Goal: Information Seeking & Learning: Check status

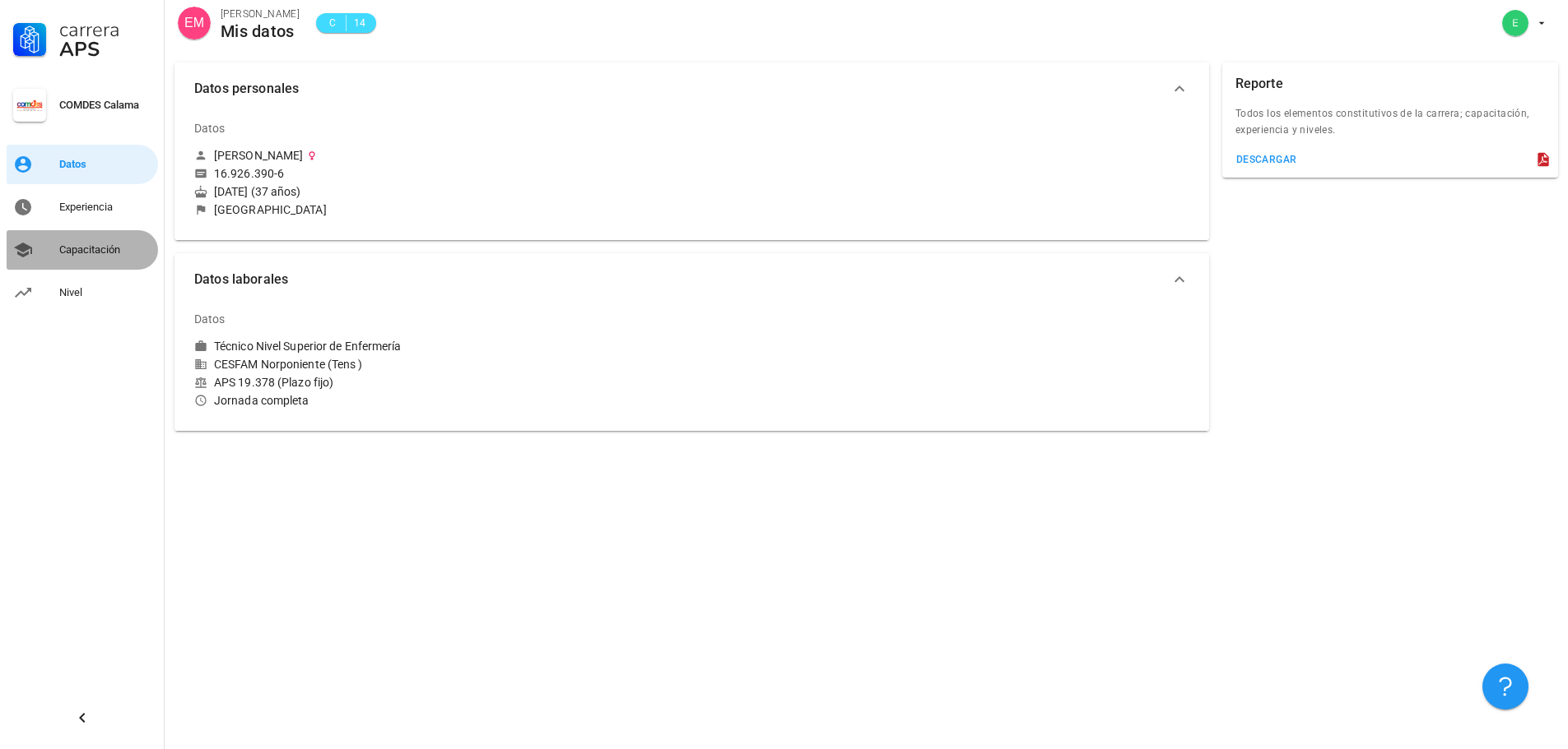
click at [81, 249] on div "Capacitación" at bounding box center [105, 250] width 92 height 13
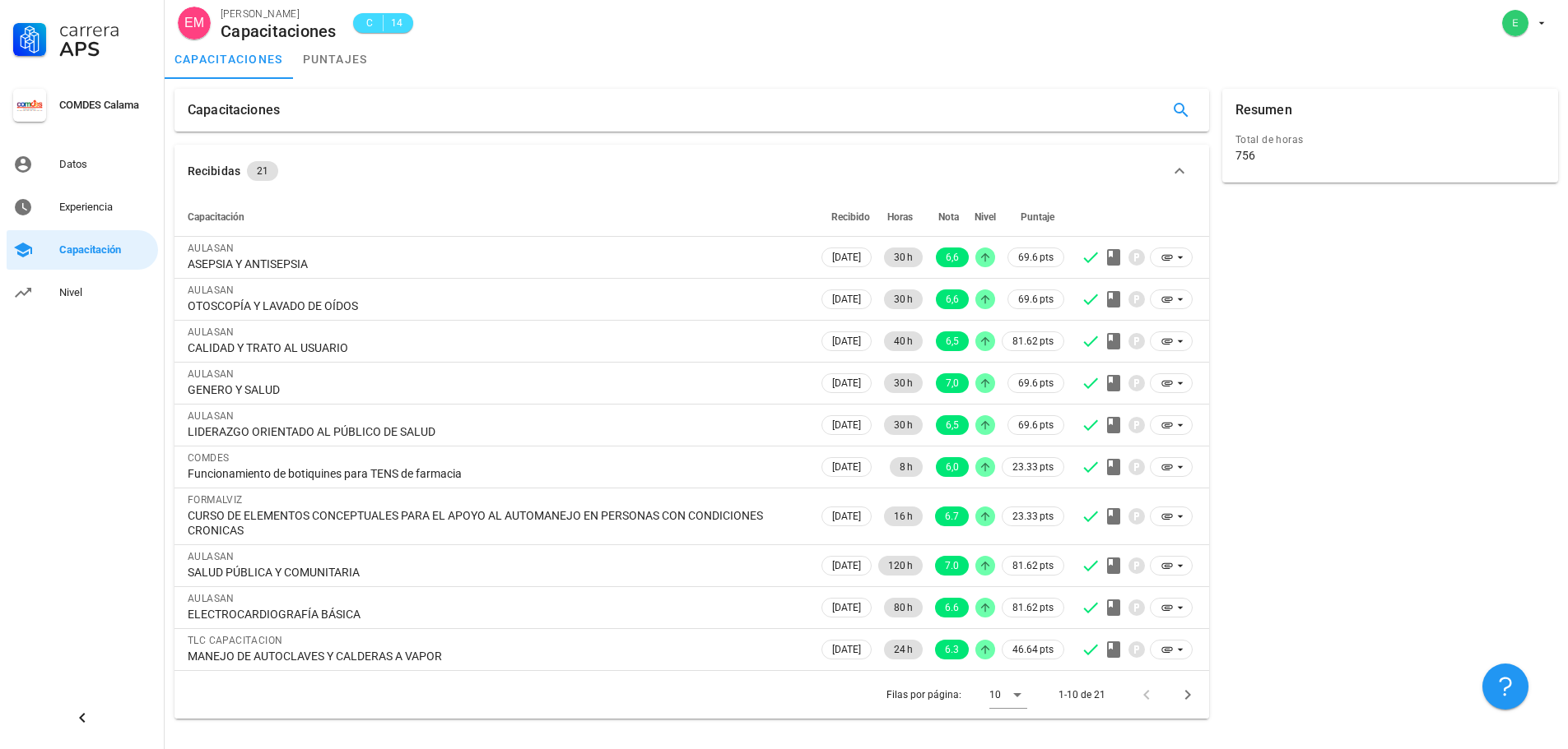
click at [1265, 158] on div "756" at bounding box center [1390, 155] width 310 height 15
click at [1380, 363] on div "Resumen Total de horas 756" at bounding box center [1390, 403] width 349 height 643
click at [120, 374] on div "Carrera APS COMDES Calama Datos Experiencia Capacitación Nivel" at bounding box center [82, 374] width 165 height 749
click at [90, 205] on div "Experiencia" at bounding box center [105, 207] width 92 height 13
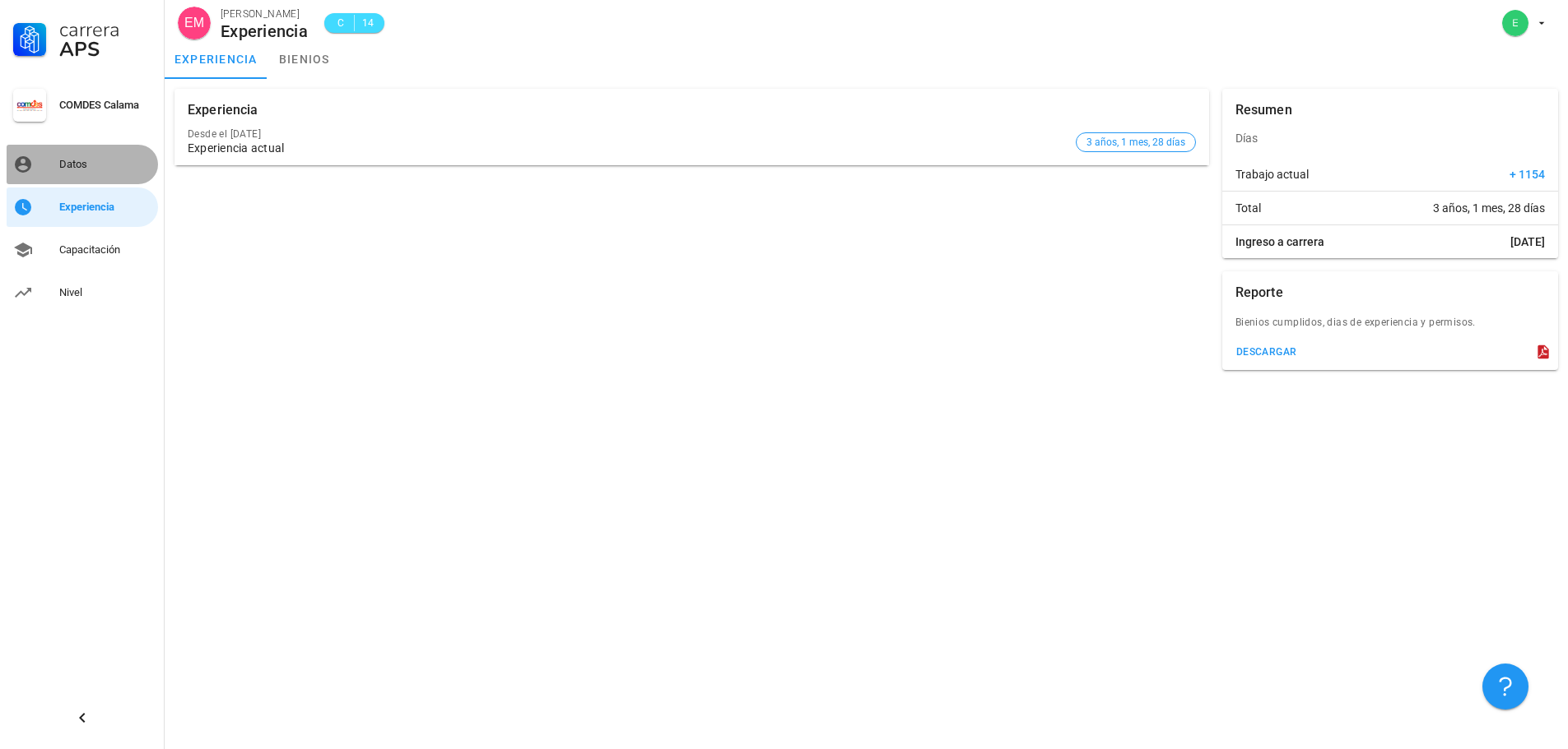
click at [76, 163] on div "Datos" at bounding box center [105, 165] width 92 height 13
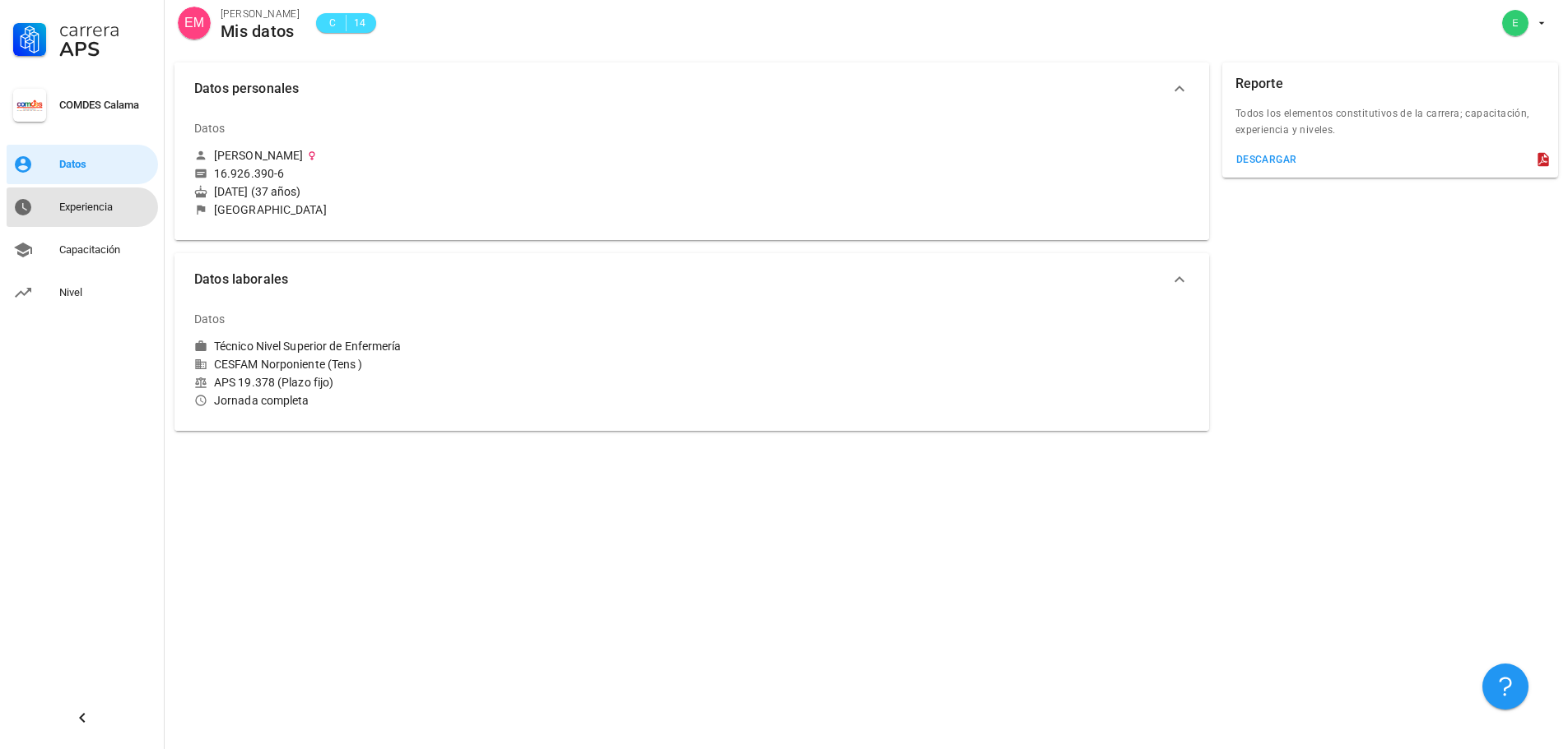
click at [103, 216] on div "Experiencia" at bounding box center [105, 207] width 92 height 27
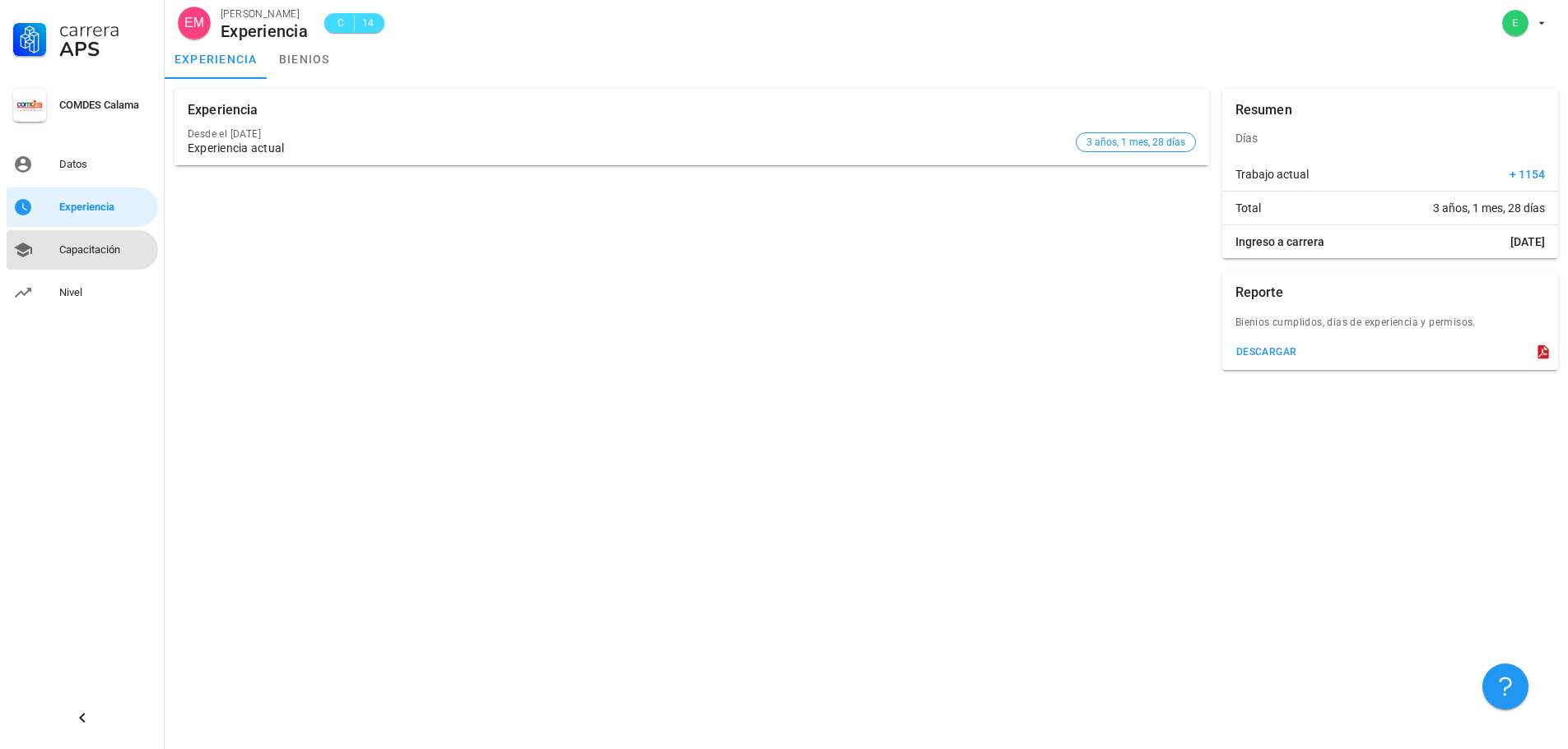
click at [92, 247] on div "Capacitación" at bounding box center [105, 250] width 92 height 13
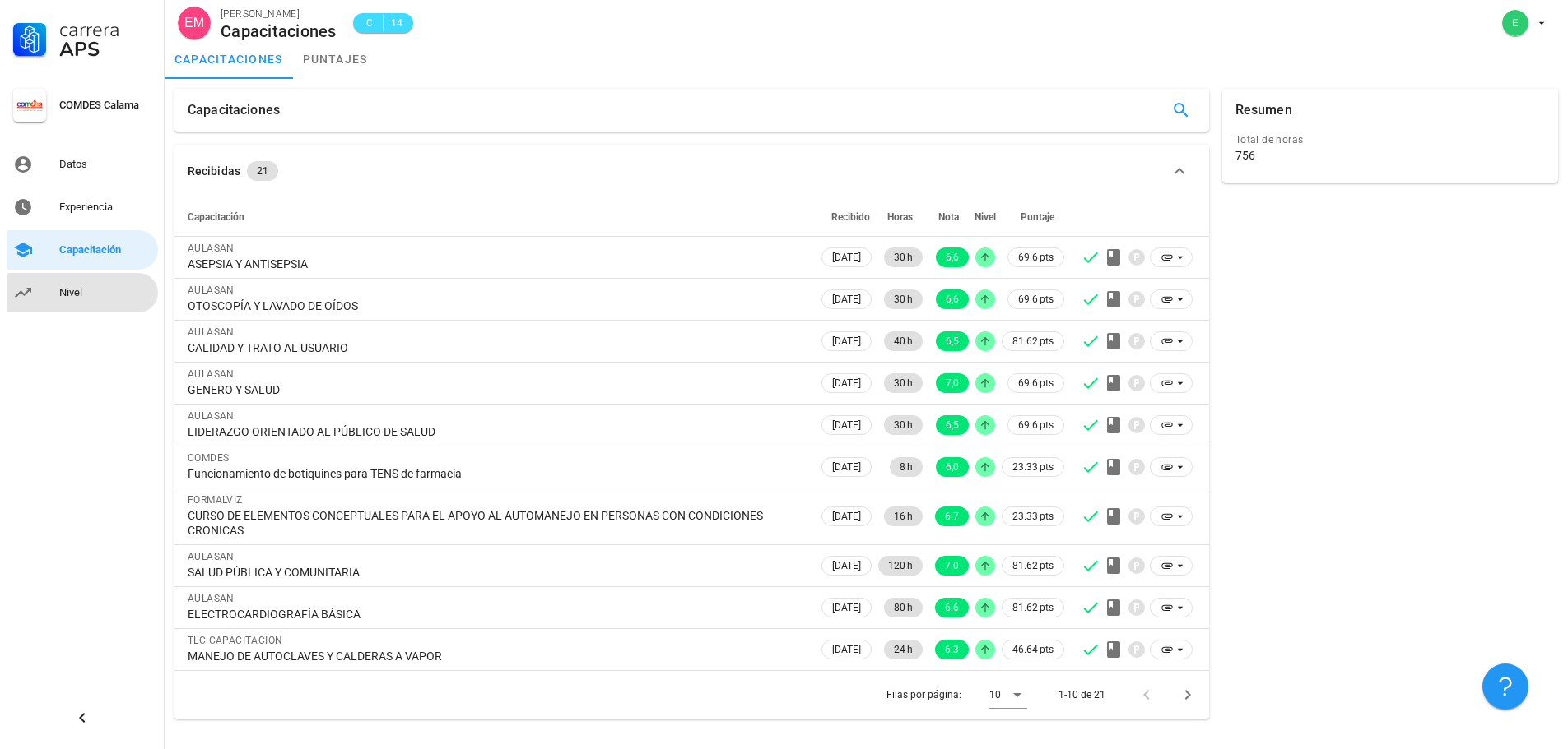
click at [86, 293] on div "Nivel" at bounding box center [105, 293] width 92 height 13
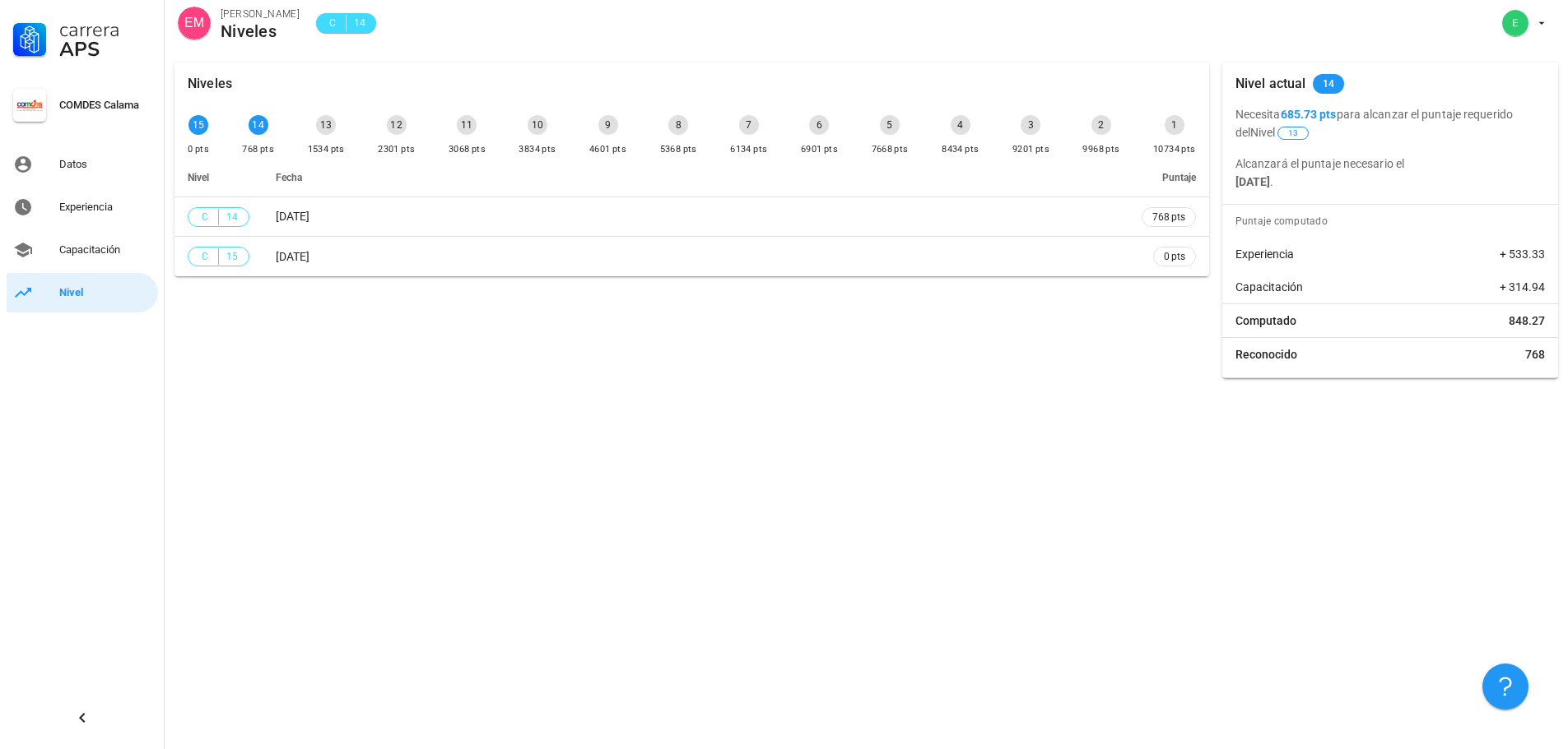
click at [1320, 134] on p "Necesita 685.73 pts para alcanzar el puntaje requerido del Nivel 13" at bounding box center [1390, 123] width 310 height 36
click at [1511, 140] on p "Necesita 685.73 pts para alcanzar el puntaje requerido del Nivel 13" at bounding box center [1390, 123] width 310 height 36
click at [1034, 488] on div "Niveles 15 0 pts 14 768 pts 13 1534 pts 12 2301 pts 11 3068 pts 10 3834 pts 9 4…" at bounding box center [866, 401] width 1403 height 697
click at [92, 254] on div "Capacitación" at bounding box center [105, 250] width 92 height 13
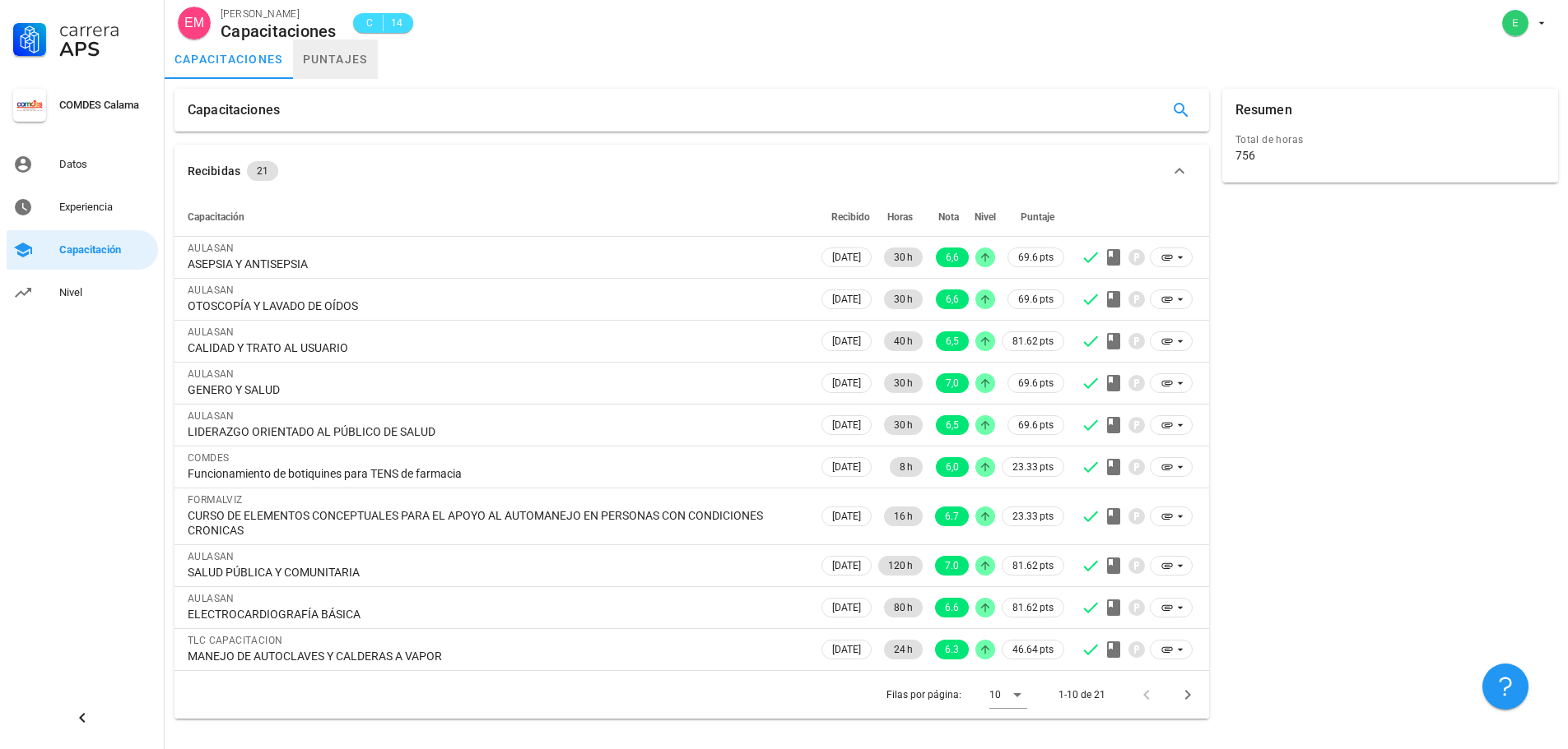
click at [342, 59] on link "puntajes" at bounding box center [334, 60] width 84 height 40
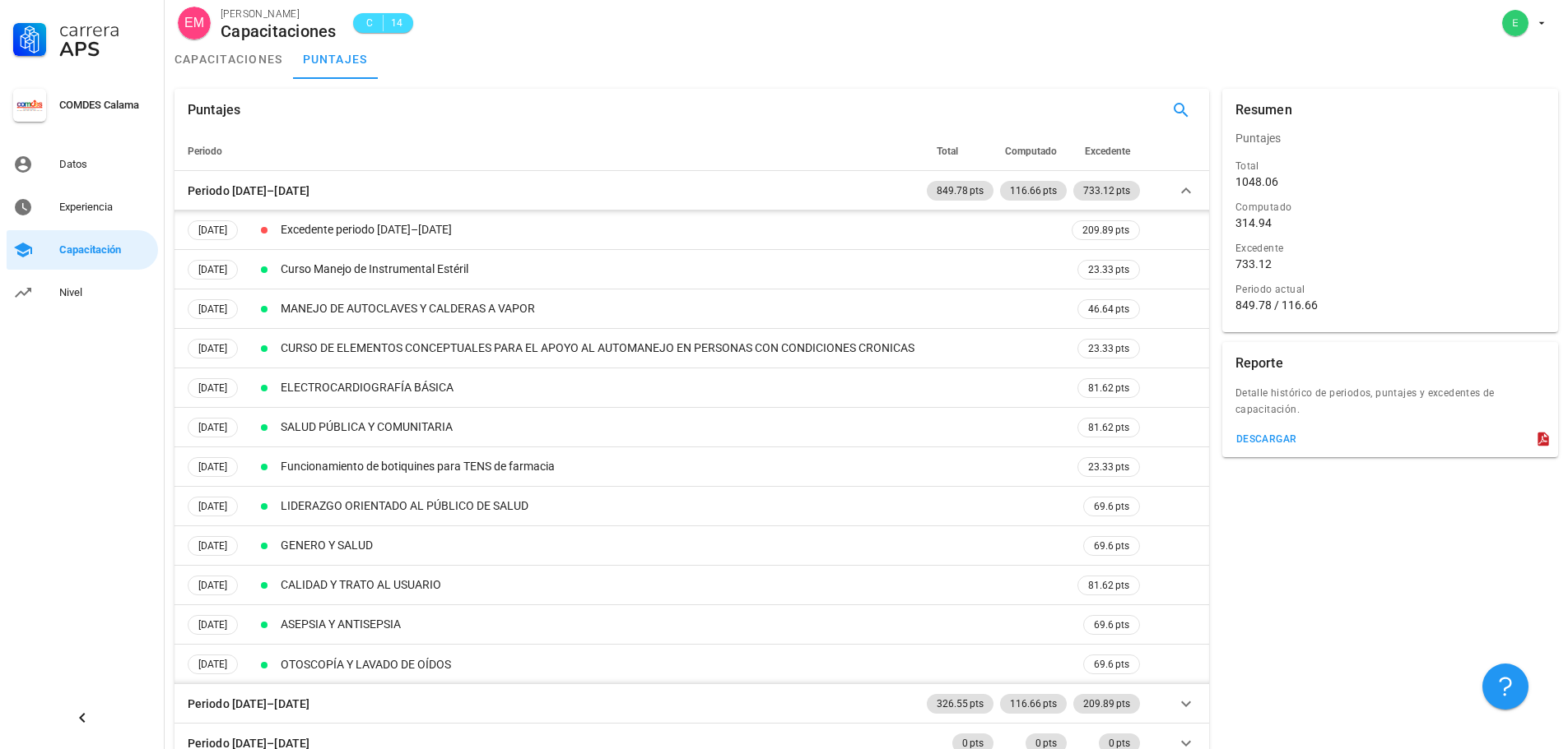
click at [1340, 574] on div "Resumen Puntajes Total 1048.06 Computado 314.94 Excedente 733.12 Periodo actual…" at bounding box center [1390, 446] width 349 height 727
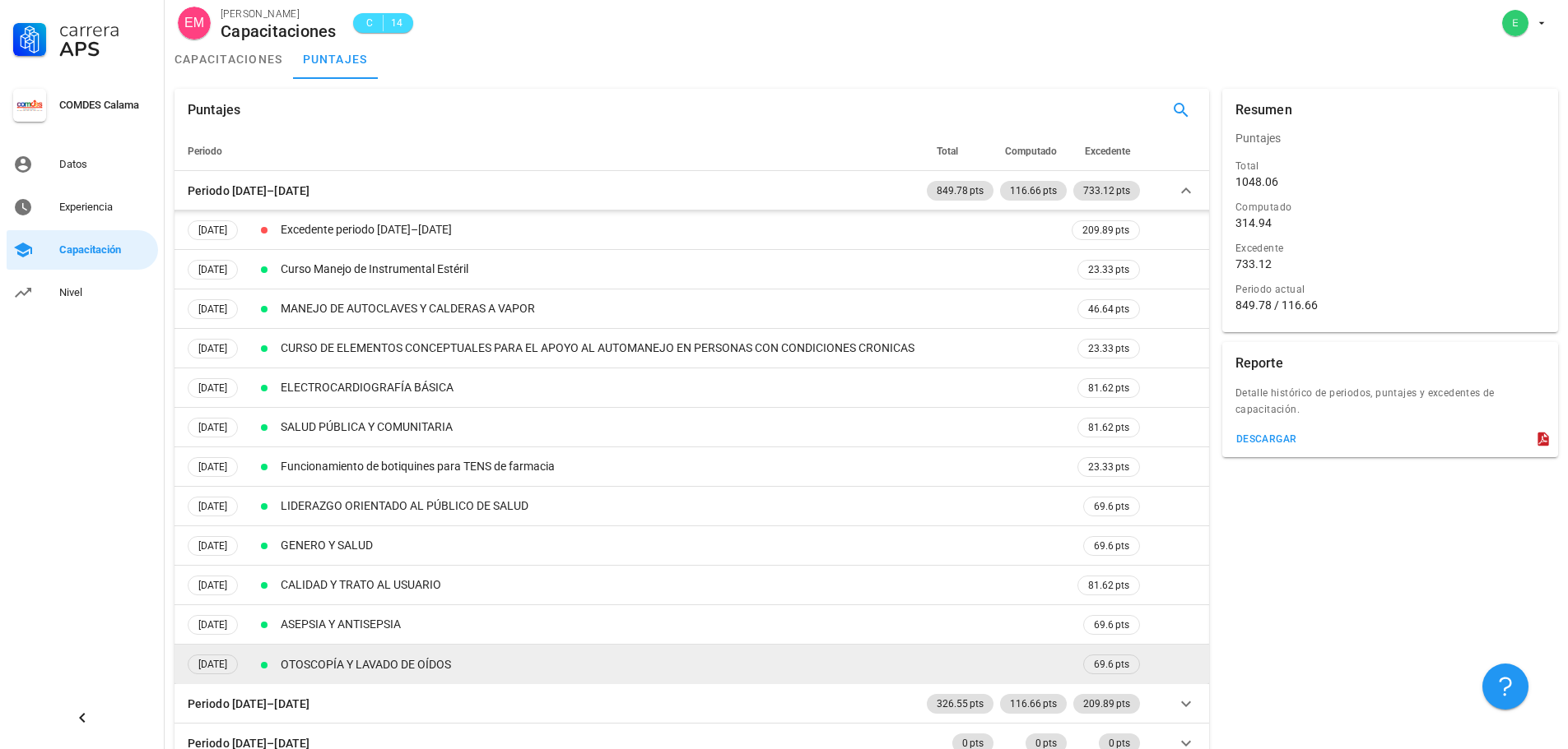
scroll to position [63, 0]
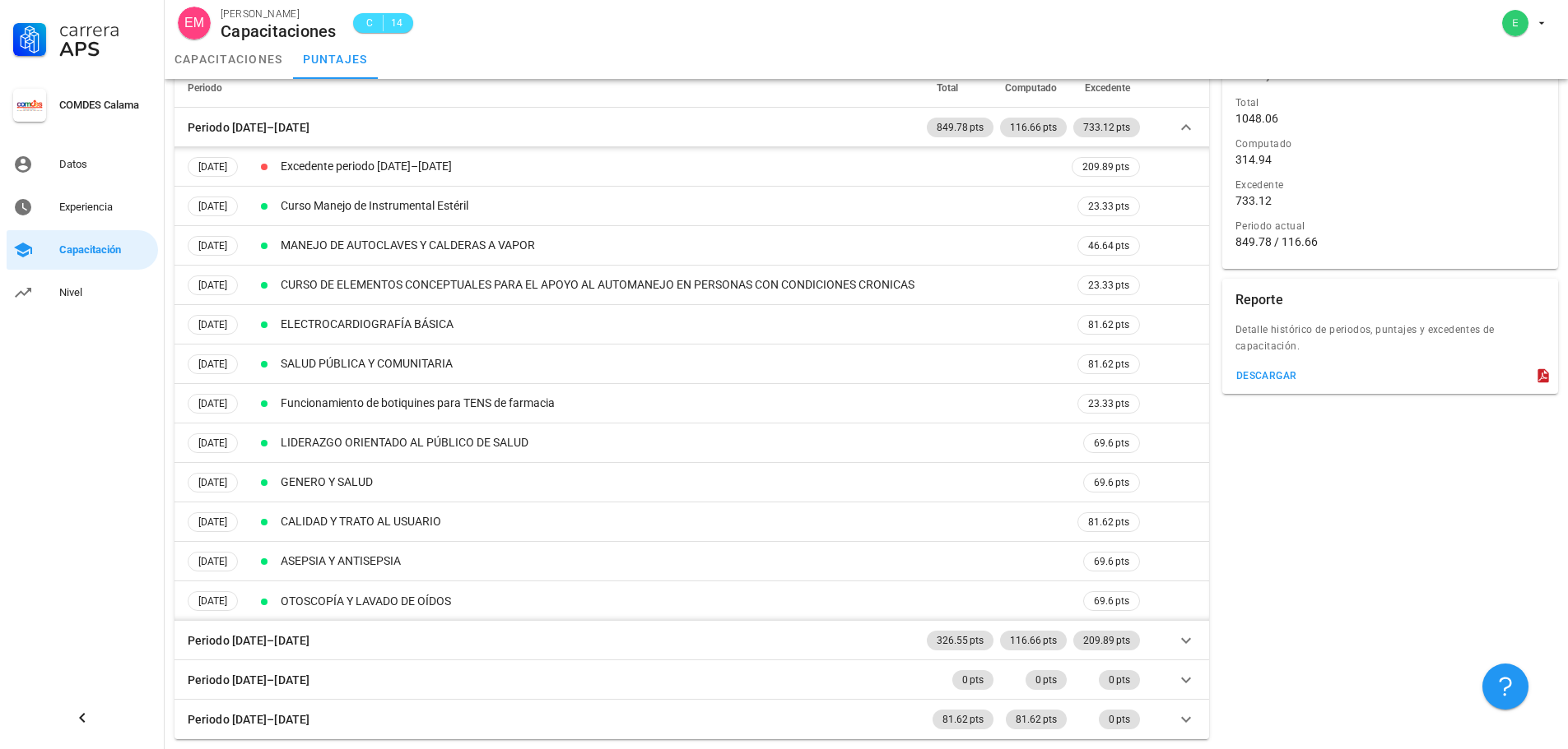
click at [1273, 537] on div "Resumen Puntajes Total 1048.06 Computado 314.94 Excedente 733.12 Periodo actual…" at bounding box center [1390, 383] width 349 height 727
click at [87, 365] on div "Carrera APS COMDES Calama Datos Experiencia Capacitación Nivel" at bounding box center [82, 374] width 165 height 749
click at [91, 297] on div "Nivel" at bounding box center [105, 293] width 92 height 13
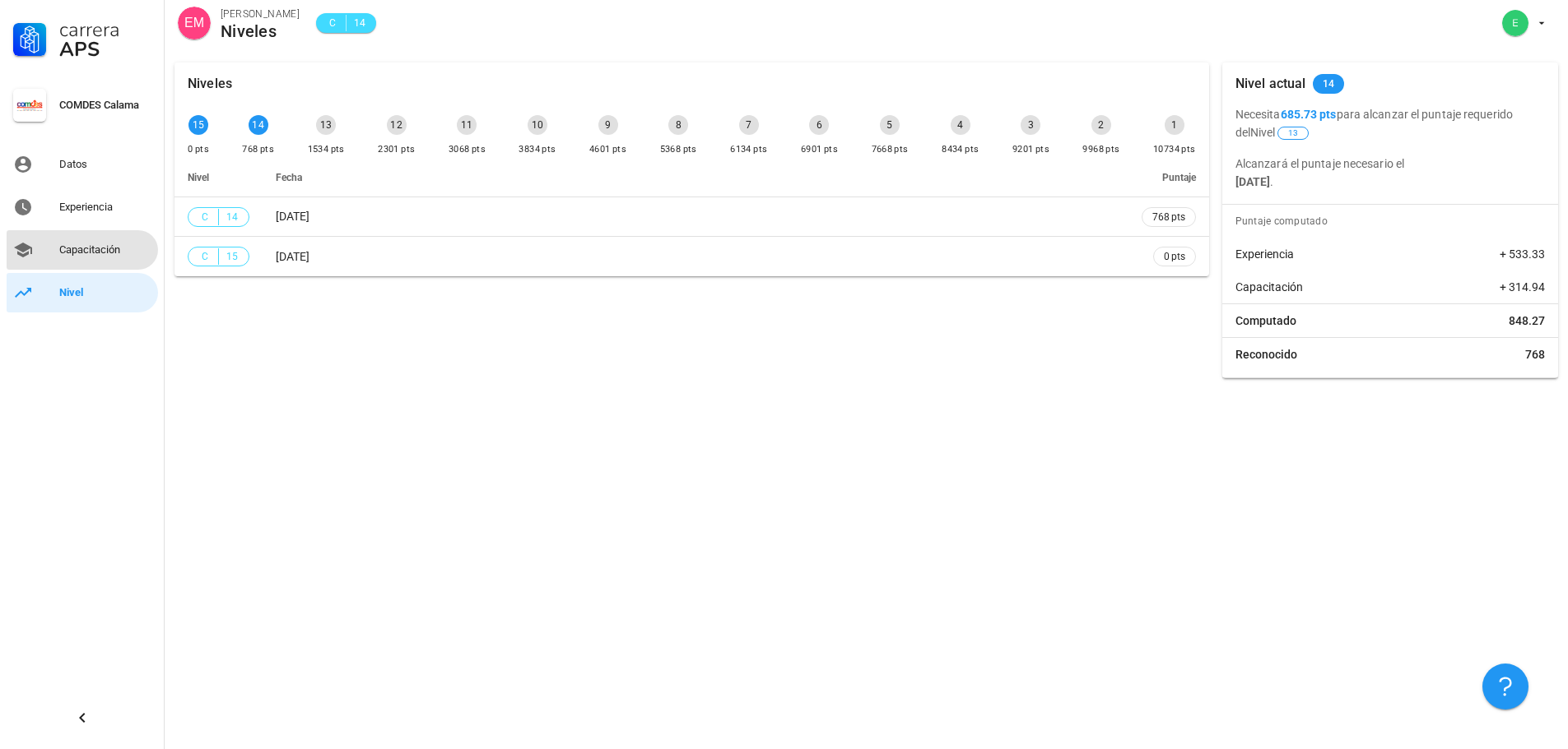
click at [94, 239] on div "Capacitación" at bounding box center [105, 250] width 92 height 27
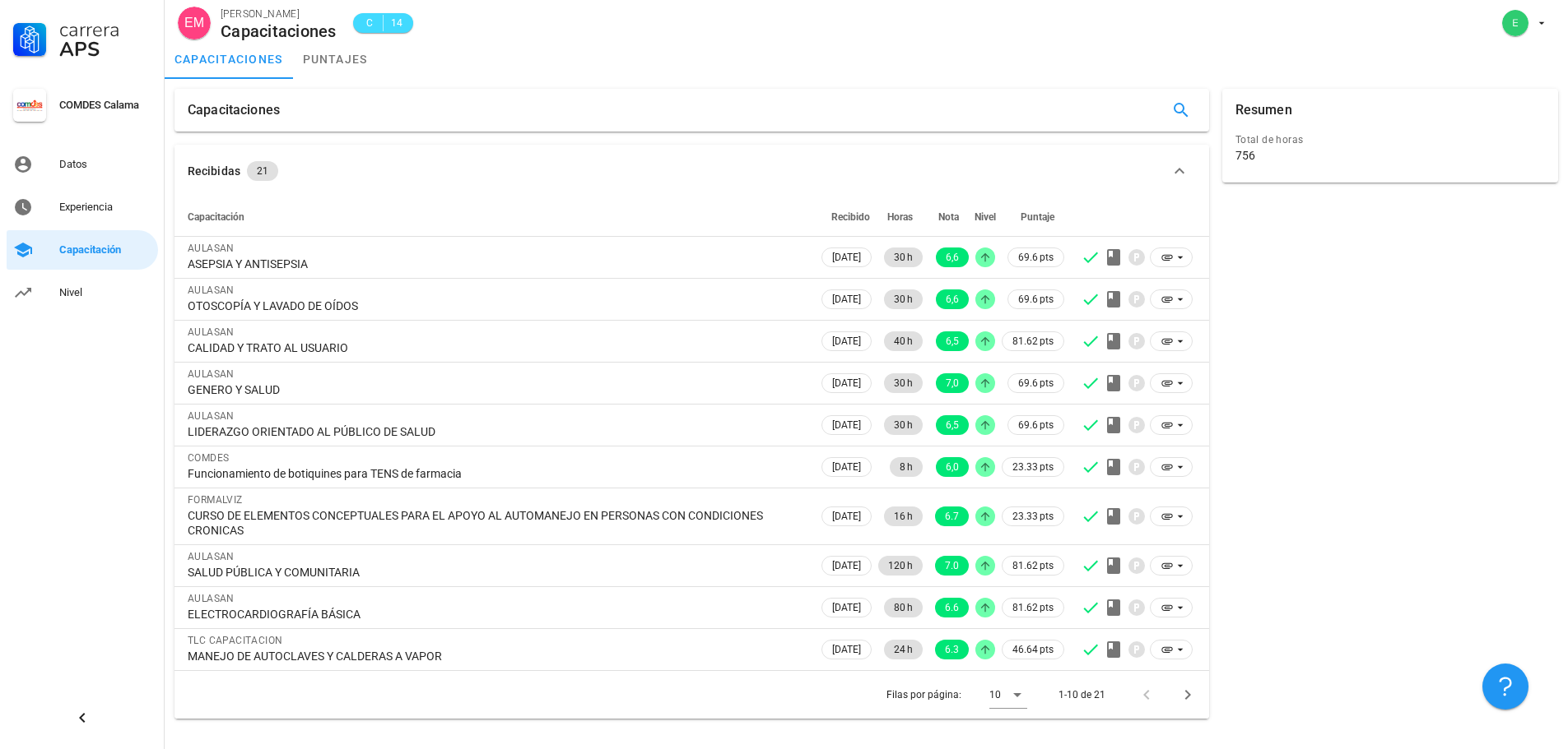
click at [1314, 294] on div "Resumen Total de horas 756" at bounding box center [1390, 403] width 349 height 643
click at [1309, 294] on div "Resumen Total de horas 756" at bounding box center [1390, 403] width 349 height 643
click at [1272, 350] on div "Resumen Total de horas 756" at bounding box center [1390, 403] width 349 height 643
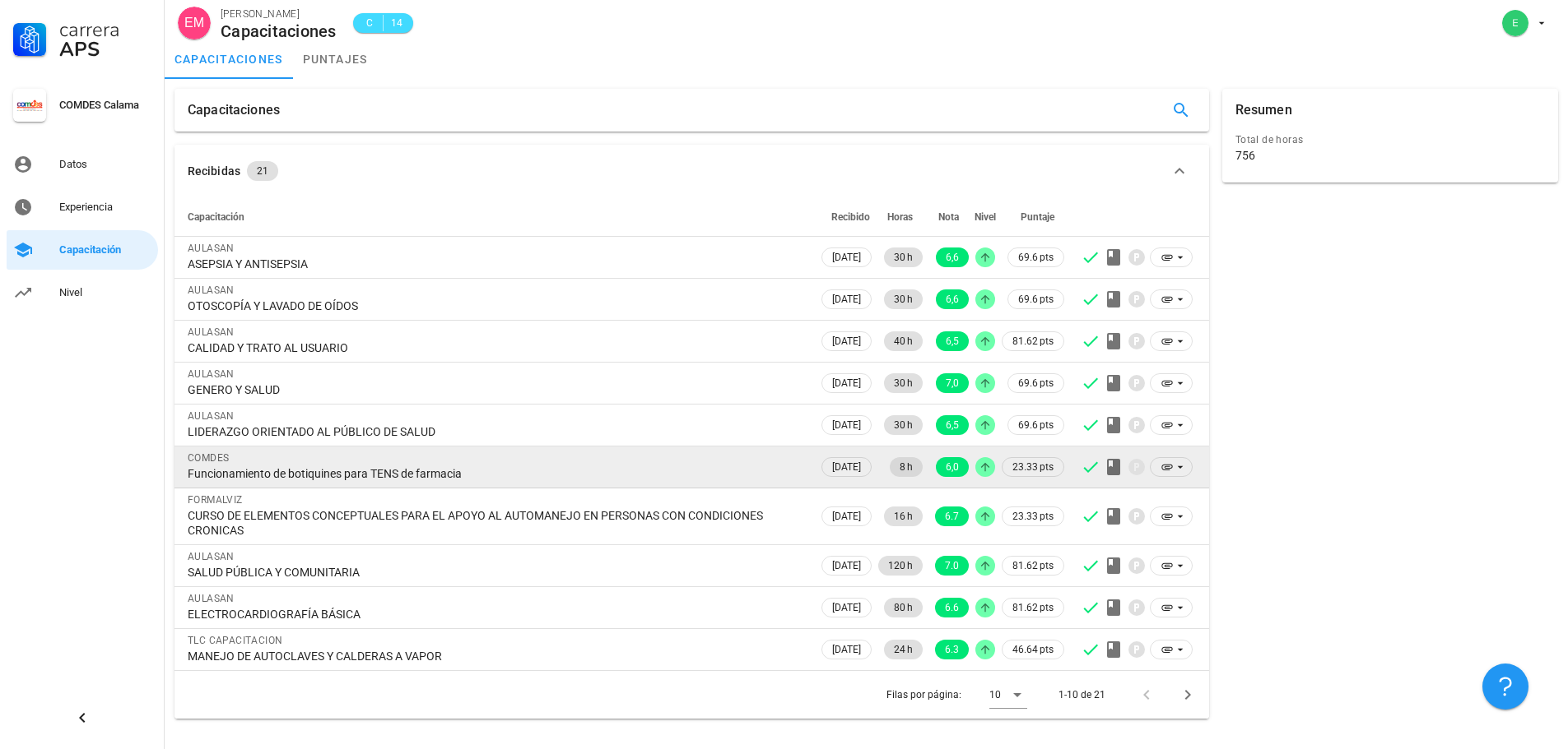
click at [909, 466] on span "8 h" at bounding box center [906, 467] width 13 height 20
